Goal: Task Accomplishment & Management: Manage account settings

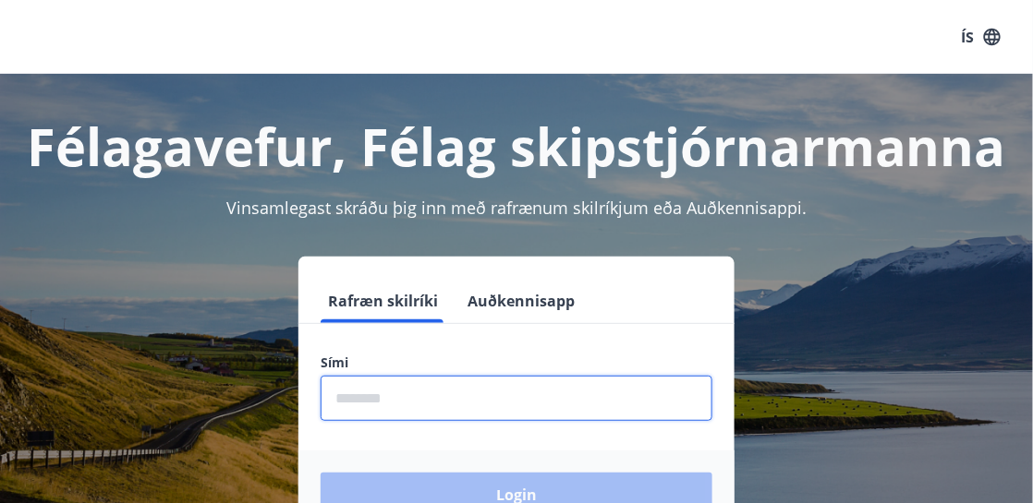
click at [409, 407] on input "phone" at bounding box center [517, 398] width 392 height 45
type input "********"
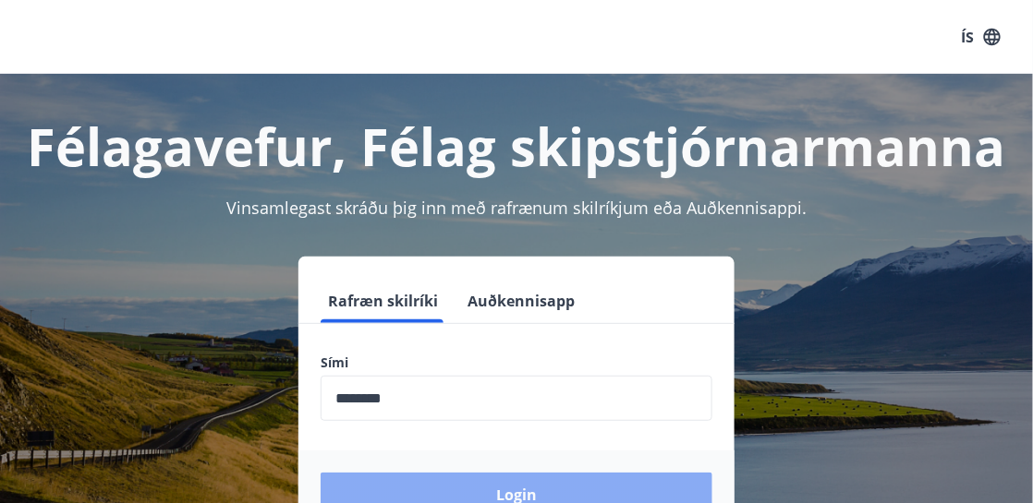
click at [515, 490] on button "Login" at bounding box center [517, 495] width 392 height 44
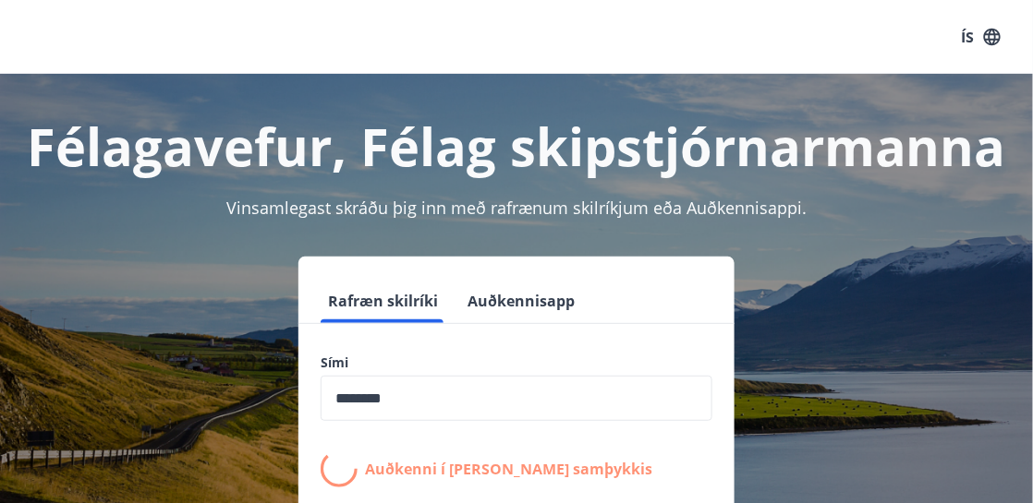
click at [506, 303] on button "Auðkennisapp" at bounding box center [521, 301] width 122 height 44
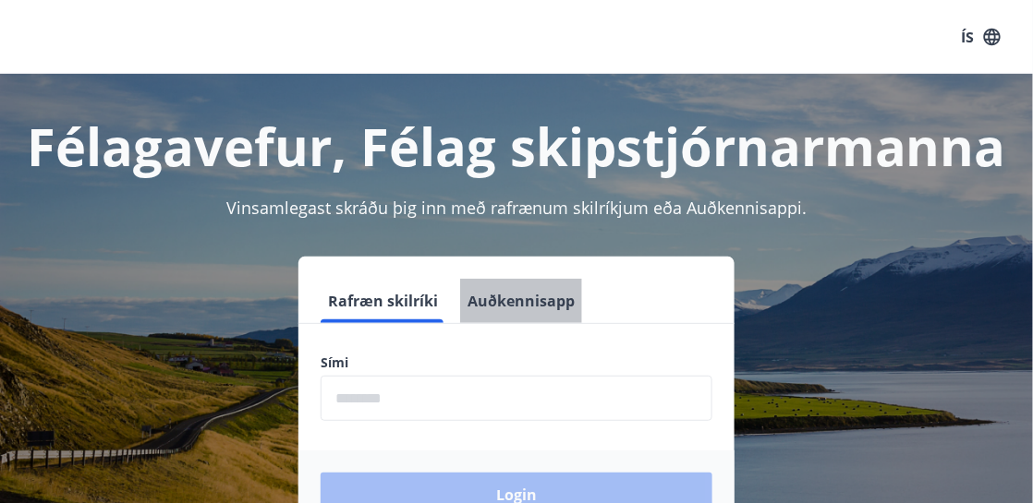
click at [521, 300] on button "Auðkennisapp" at bounding box center [521, 301] width 122 height 44
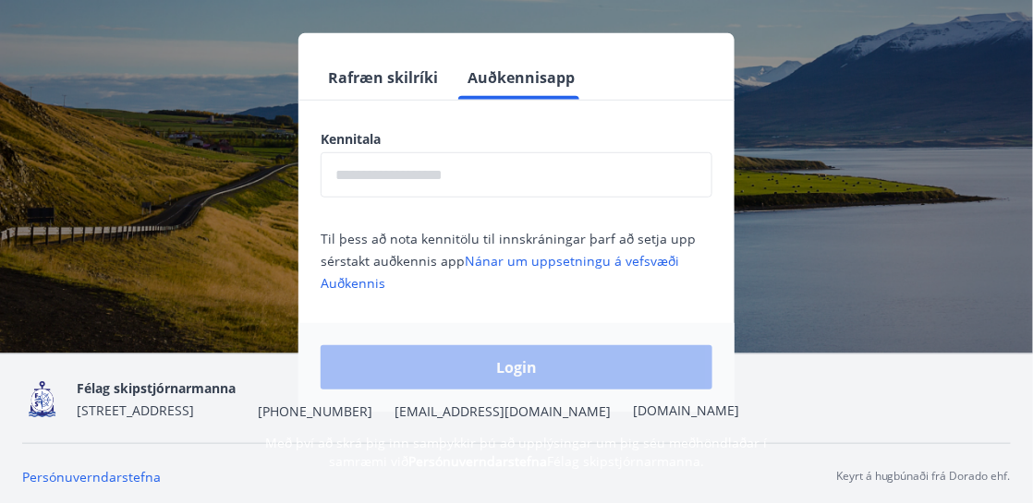
scroll to position [228, 0]
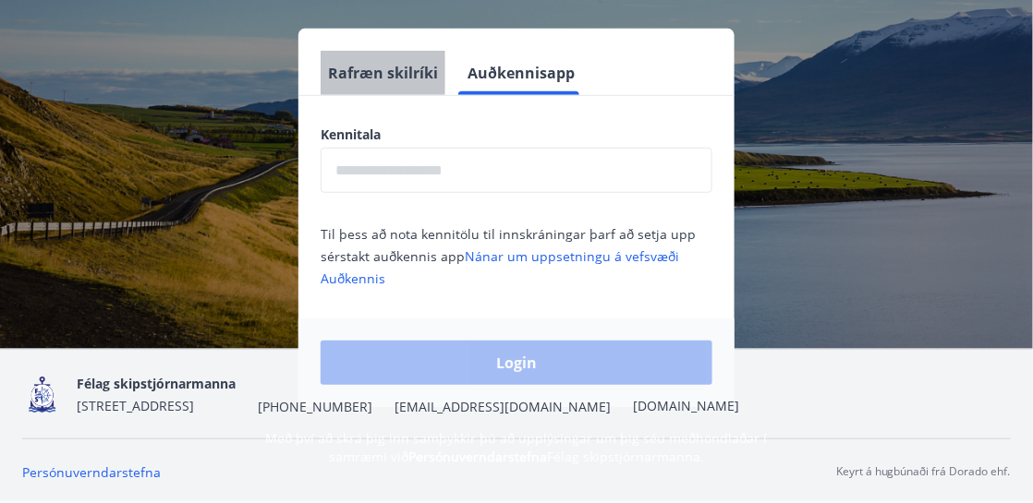
click at [374, 71] on button "Rafræn skilríki" at bounding box center [383, 73] width 125 height 44
